Goal: Transaction & Acquisition: Purchase product/service

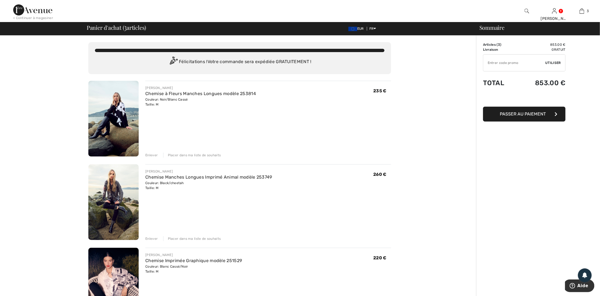
click at [110, 191] on img at bounding box center [113, 202] width 50 height 76
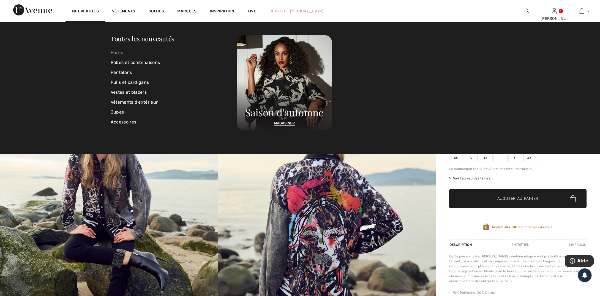
click at [118, 53] on link "Hauts" at bounding box center [174, 53] width 126 height 10
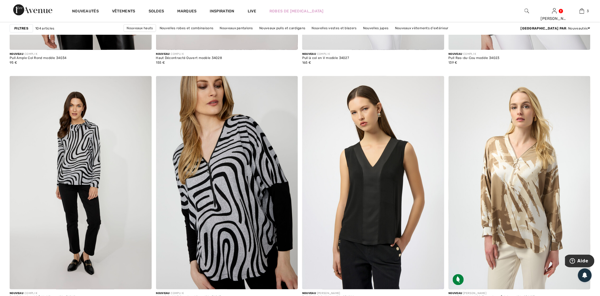
scroll to position [3570, 0]
